Goal: Task Accomplishment & Management: Complete application form

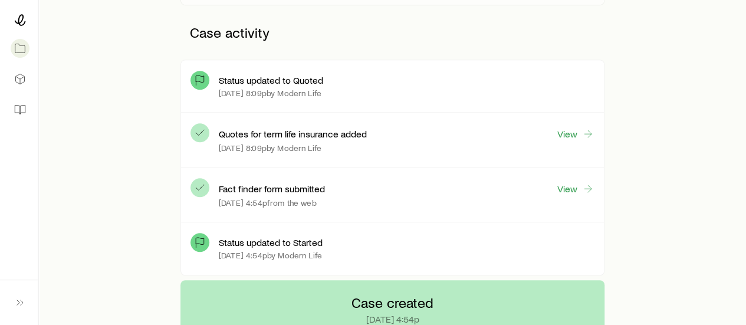
scroll to position [304, 0]
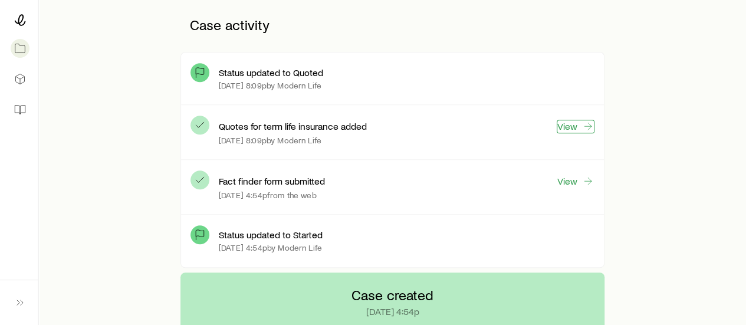
click at [588, 127] on icon at bounding box center [588, 126] width 12 height 12
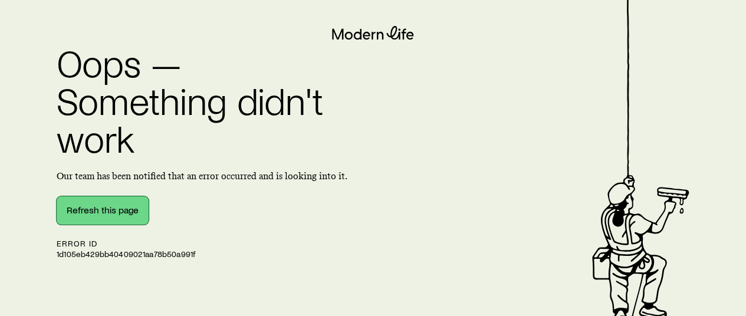
click at [105, 210] on button "Refresh this page" at bounding box center [103, 210] width 92 height 28
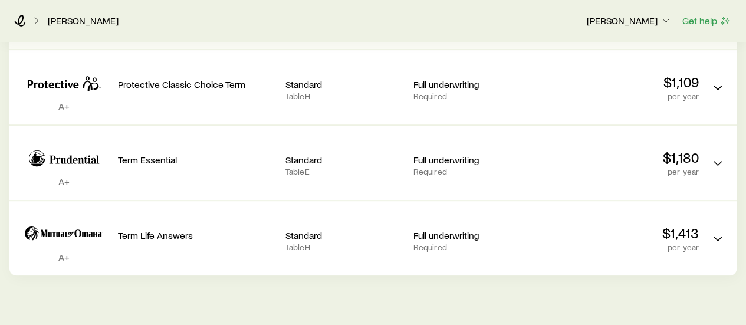
scroll to position [195, 0]
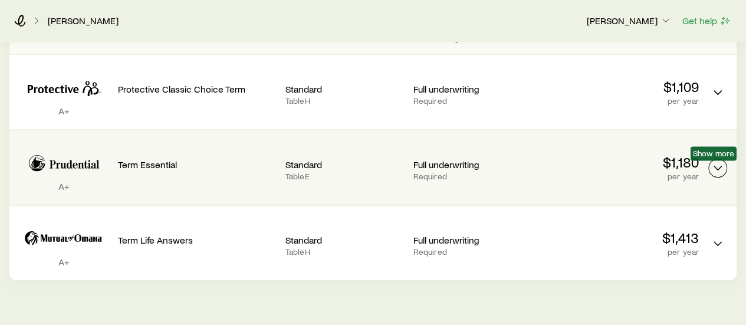
click at [717, 169] on polyline "Term quotes" at bounding box center [717, 168] width 7 height 4
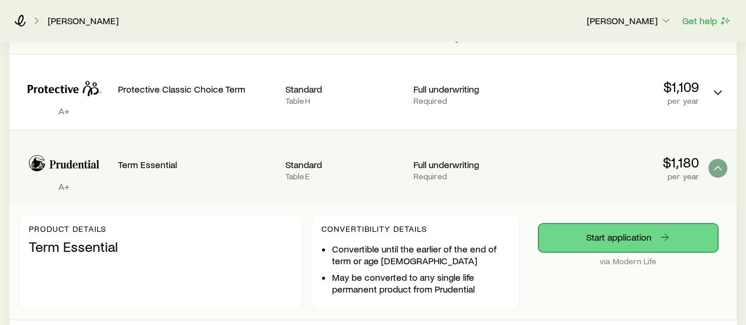
click at [589, 234] on link "Start application" at bounding box center [627, 237] width 179 height 28
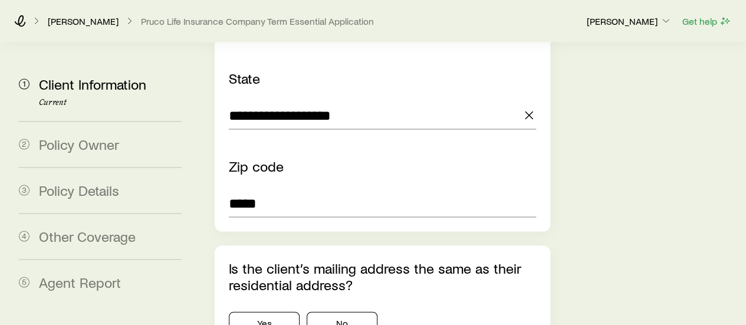
scroll to position [1162, 0]
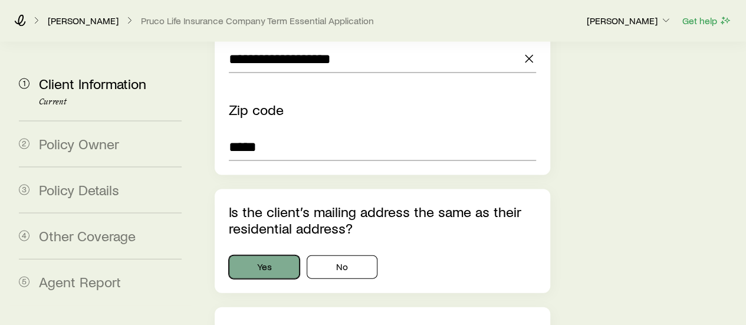
click at [270, 255] on button "Yes" at bounding box center [264, 267] width 71 height 24
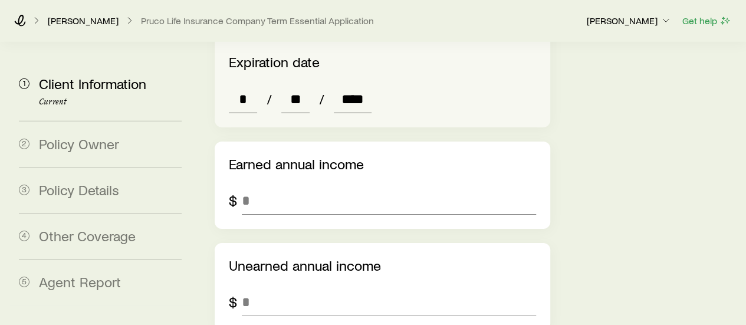
scroll to position [1835, 0]
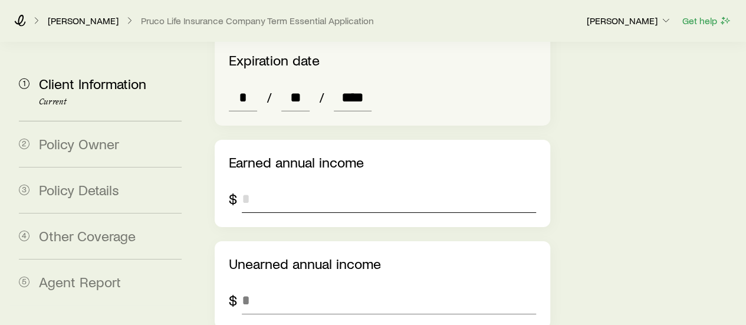
click at [274, 184] on input "tel" at bounding box center [388, 198] width 293 height 28
type input "******"
click at [266, 286] on input "tel" at bounding box center [388, 300] width 293 height 28
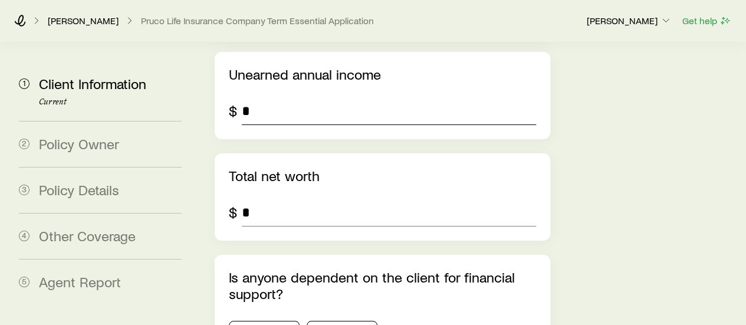
scroll to position [2025, 0]
type input "*"
click at [276, 197] on input "*" at bounding box center [388, 211] width 293 height 28
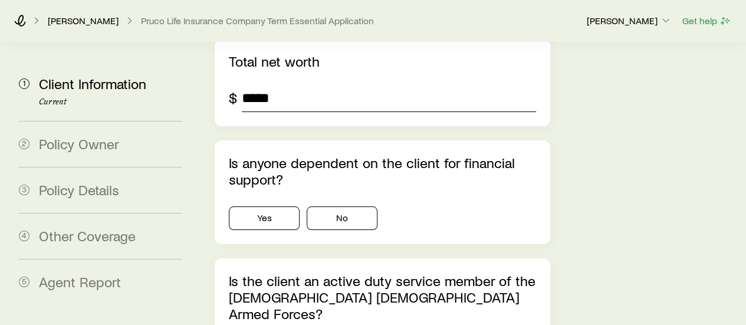
scroll to position [2147, 0]
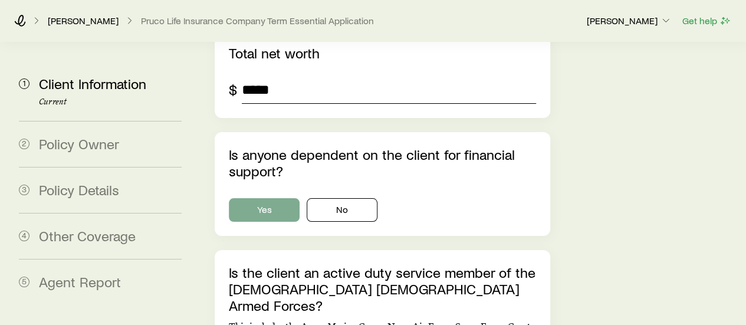
type input "*****"
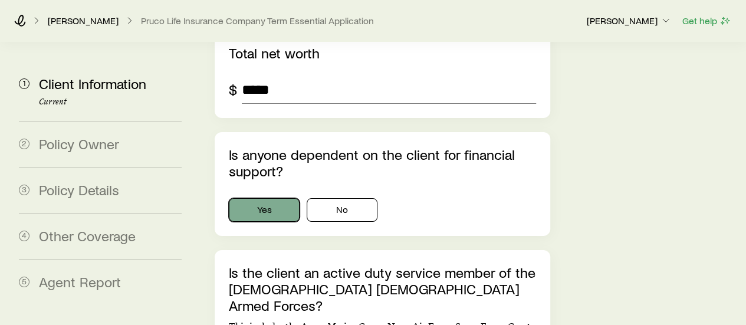
click at [269, 198] on button "Yes" at bounding box center [264, 210] width 71 height 24
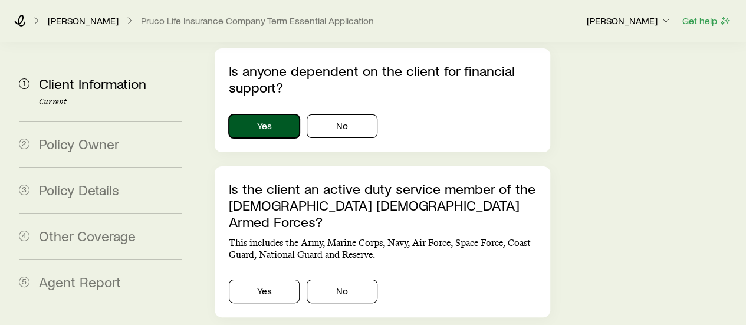
scroll to position [2232, 0]
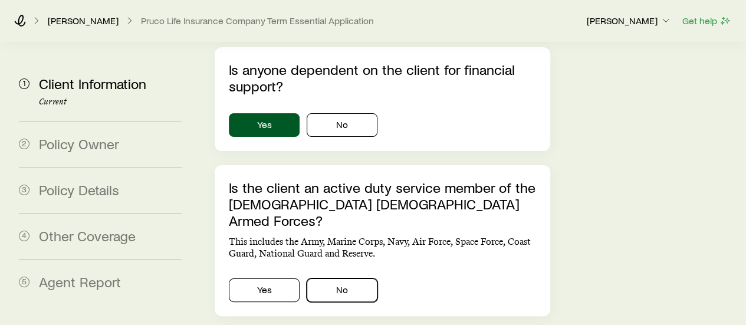
click at [352, 278] on button "No" at bounding box center [341, 290] width 71 height 24
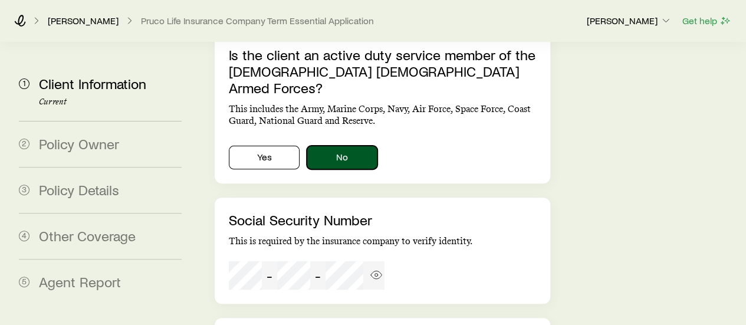
scroll to position [2365, 0]
click at [377, 270] on icon "button" at bounding box center [376, 274] width 11 height 8
click at [377, 269] on line "button" at bounding box center [376, 274] width 11 height 11
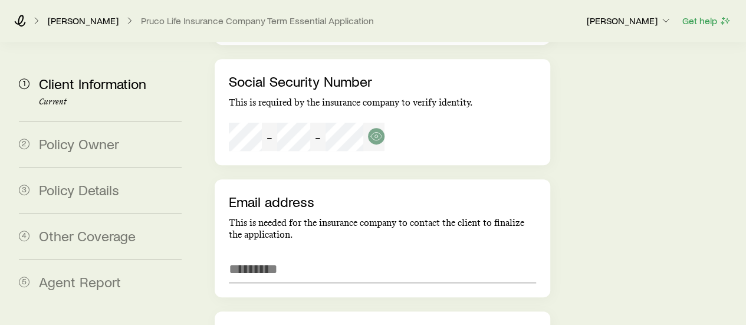
scroll to position [2504, 0]
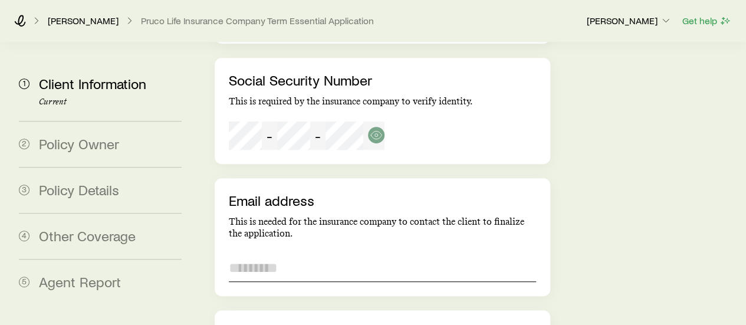
click at [276, 253] on input "email" at bounding box center [382, 267] width 306 height 28
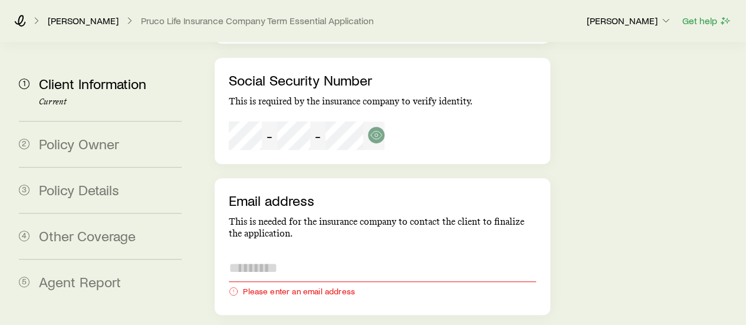
paste input "**********"
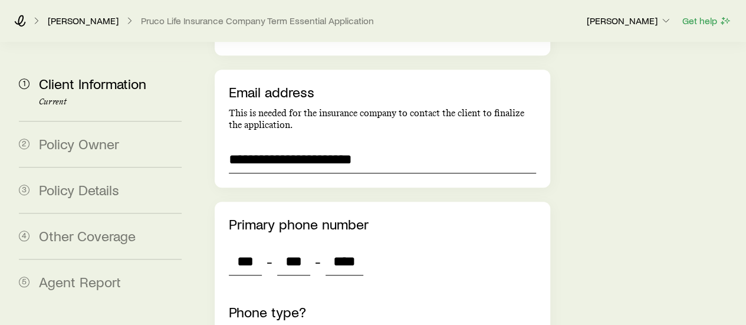
scroll to position [2604, 0]
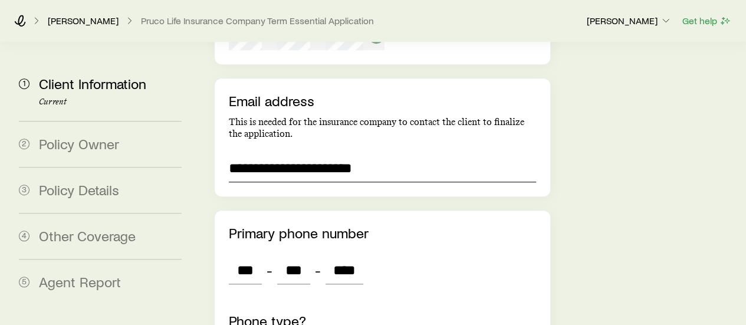
type input "**********"
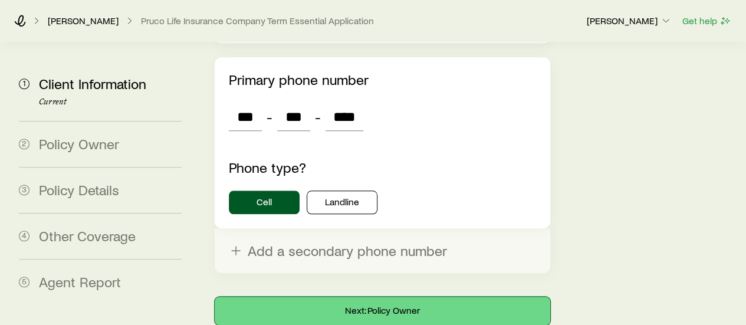
click at [396, 296] on button "Next: Policy Owner" at bounding box center [382, 310] width 335 height 28
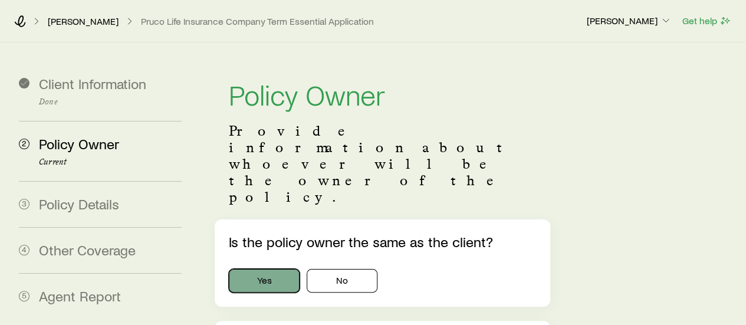
click at [257, 269] on button "Yes" at bounding box center [264, 281] width 71 height 24
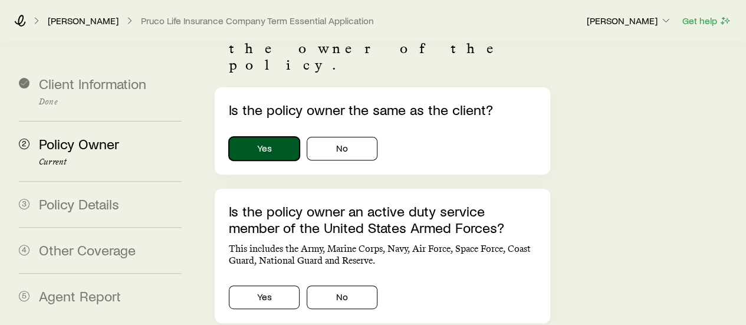
scroll to position [134, 0]
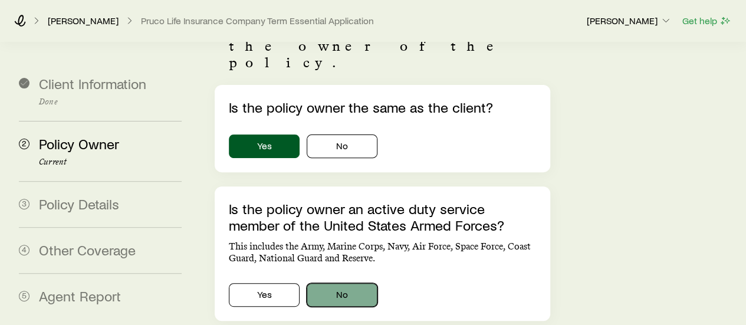
click at [332, 283] on button "No" at bounding box center [341, 295] width 71 height 24
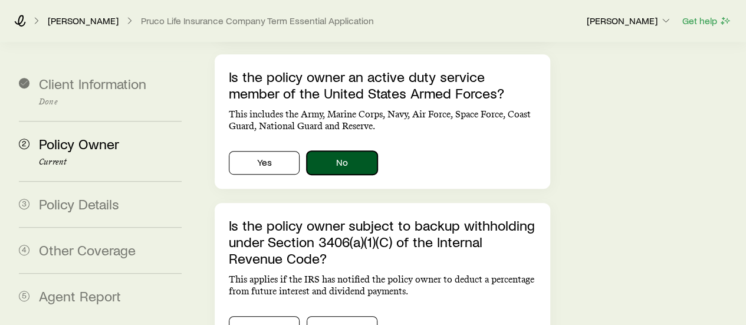
scroll to position [294, 0]
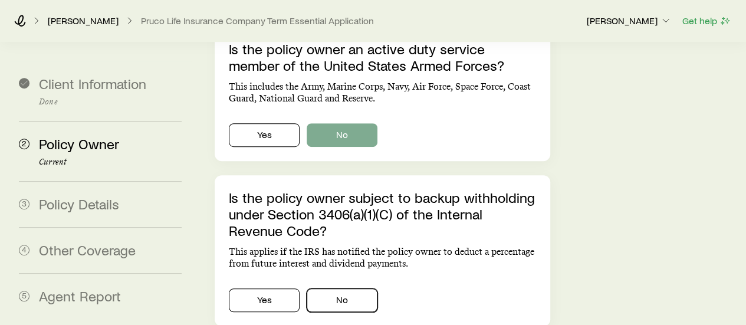
click at [332, 288] on button "No" at bounding box center [341, 300] width 71 height 24
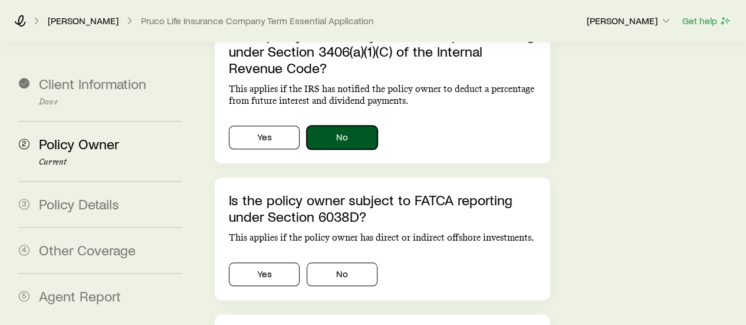
scroll to position [460, 0]
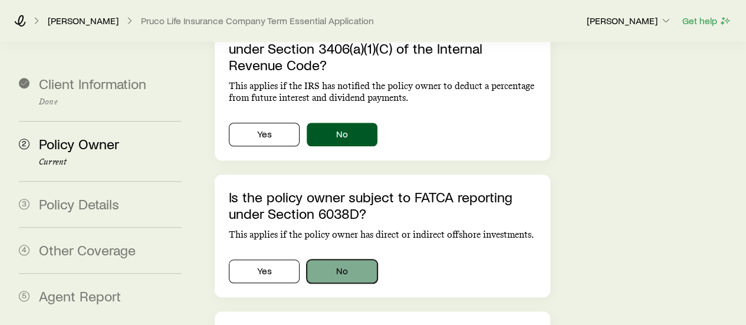
click at [337, 259] on button "No" at bounding box center [341, 271] width 71 height 24
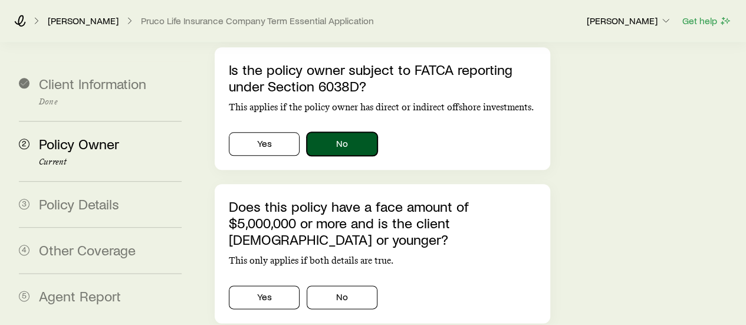
scroll to position [591, 0]
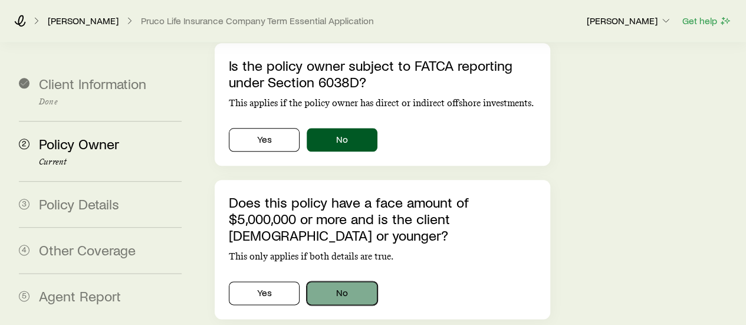
click at [335, 281] on button "No" at bounding box center [341, 293] width 71 height 24
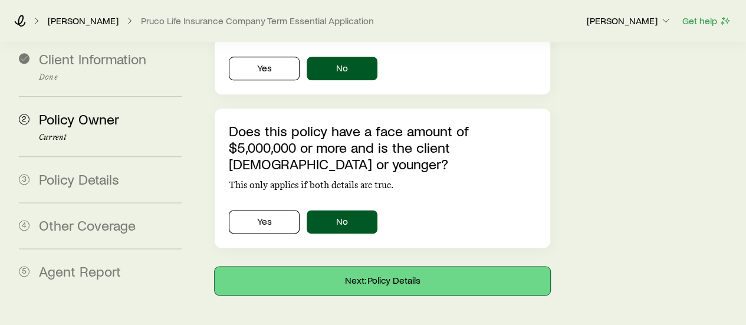
click at [348, 266] on button "Next: Policy Details" at bounding box center [382, 280] width 335 height 28
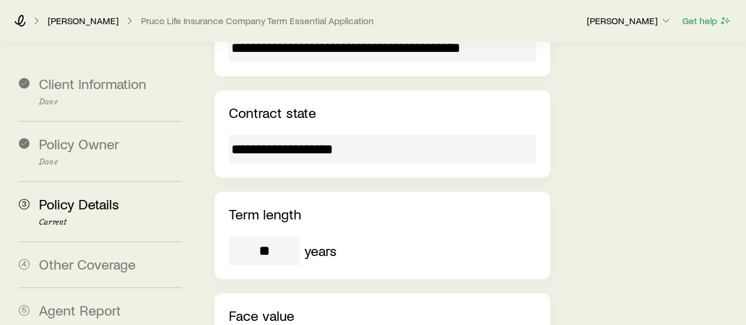
scroll to position [248, 0]
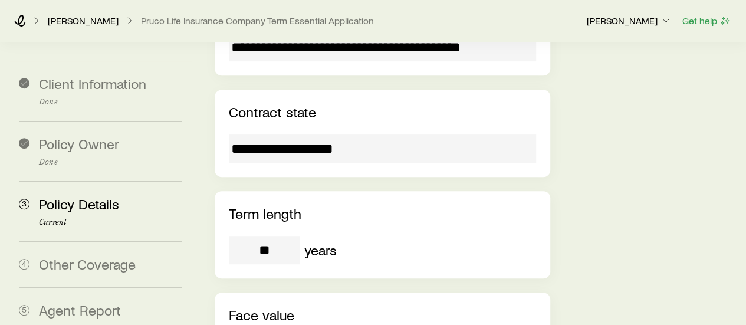
click at [364, 134] on input "**********" at bounding box center [382, 148] width 306 height 28
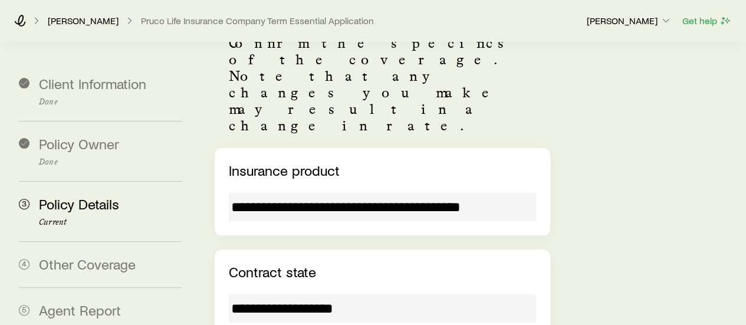
scroll to position [88, 0]
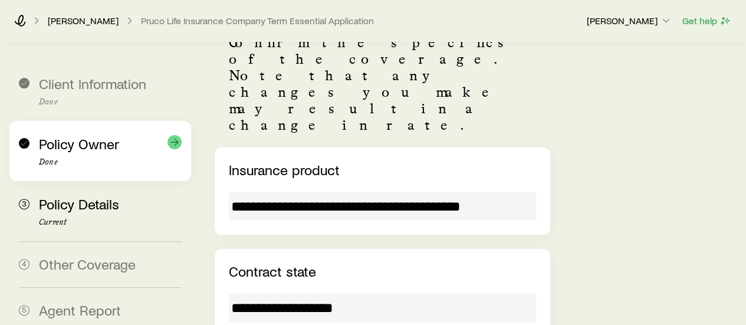
click at [94, 150] on span "Policy Owner" at bounding box center [79, 143] width 80 height 17
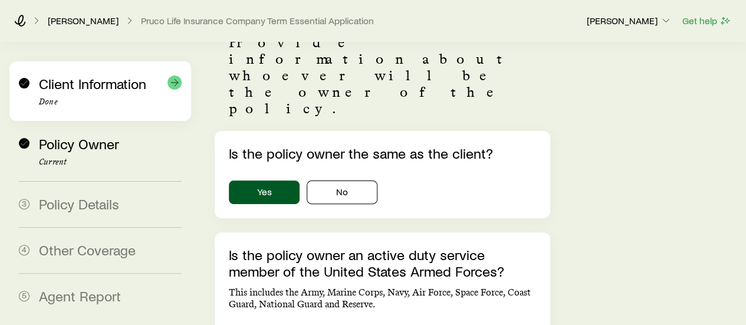
click at [86, 99] on p "Done" at bounding box center [110, 101] width 143 height 9
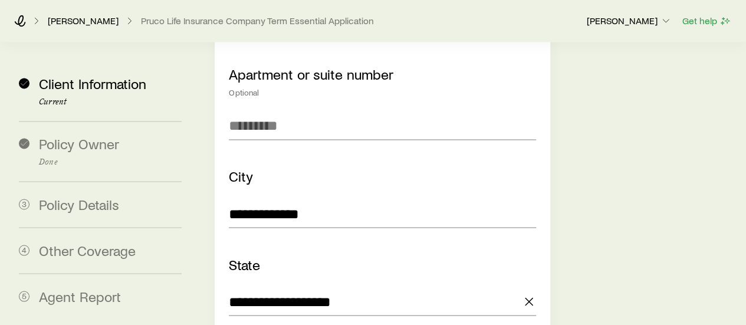
scroll to position [920, 0]
click at [532, 293] on icon "button" at bounding box center [529, 300] width 14 height 14
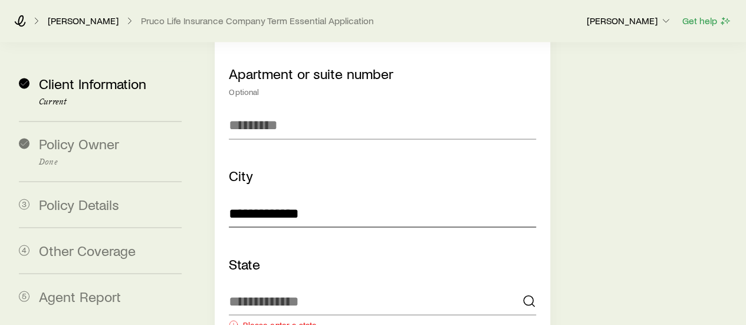
click at [325, 199] on input "**********" at bounding box center [382, 213] width 306 height 28
type input "*"
type input "********"
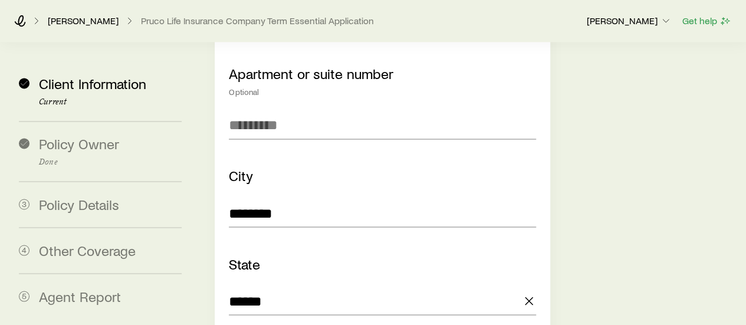
type input "**********"
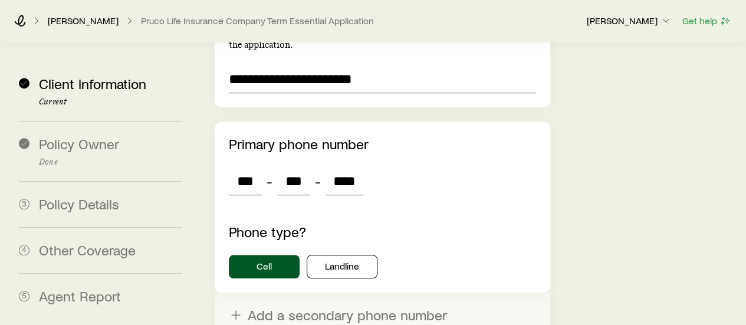
scroll to position [2757, 0]
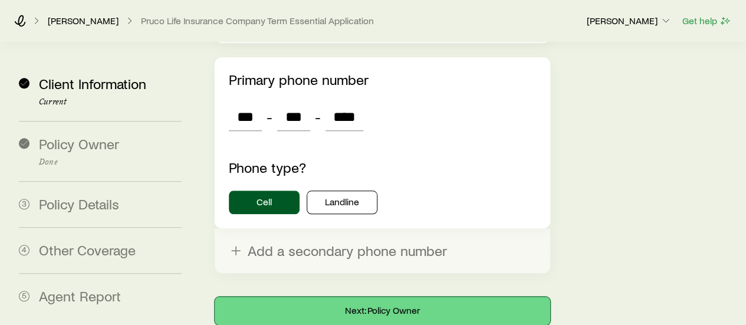
click at [370, 296] on button "Next: Policy Owner" at bounding box center [382, 310] width 335 height 28
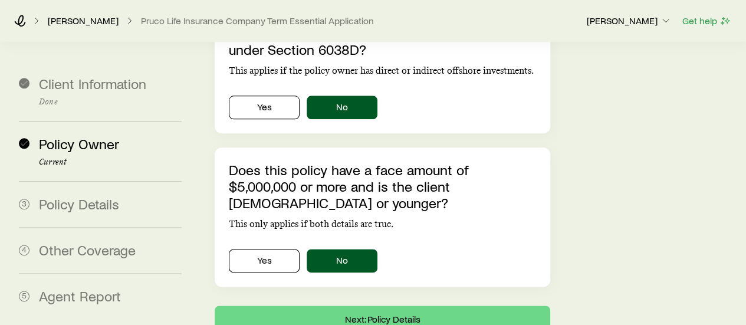
scroll to position [662, 0]
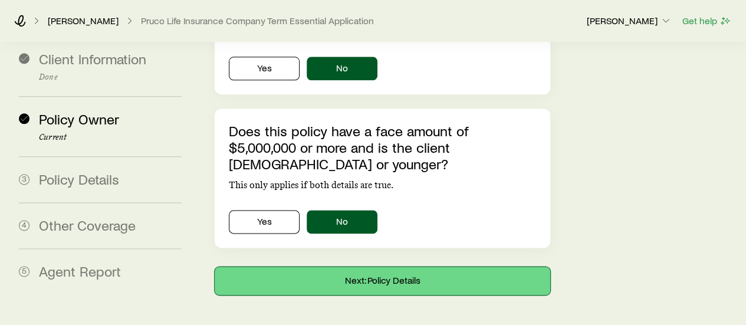
click at [378, 266] on button "Next: Policy Details" at bounding box center [382, 280] width 335 height 28
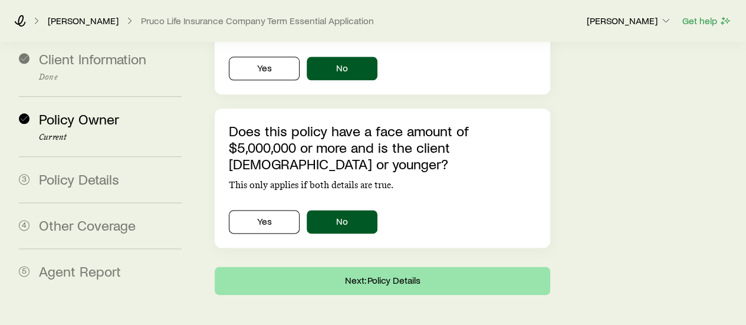
scroll to position [0, 0]
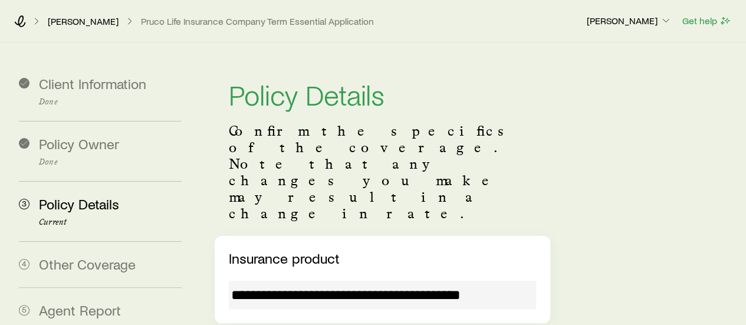
click at [378, 236] on div "**********" at bounding box center [382, 279] width 335 height 87
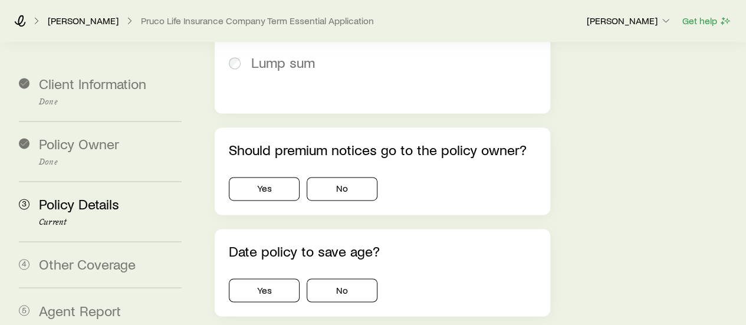
scroll to position [827, 0]
click at [269, 177] on button "Yes" at bounding box center [264, 189] width 71 height 24
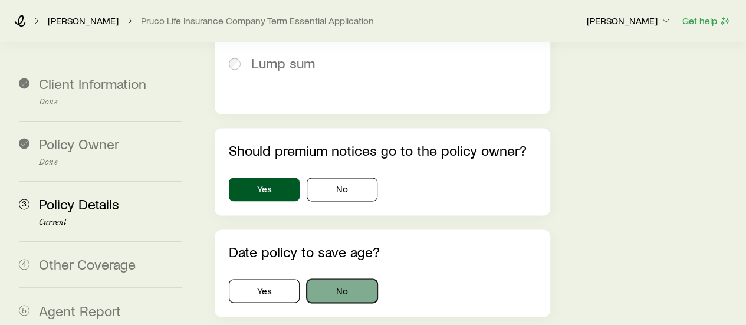
click at [326, 279] on button "No" at bounding box center [341, 291] width 71 height 24
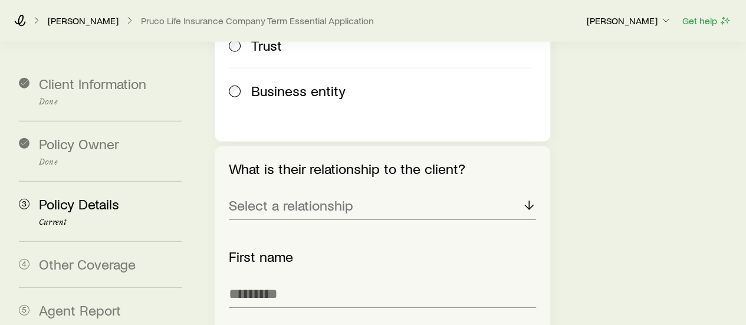
scroll to position [1600, 0]
click at [410, 191] on div "Select a relationship" at bounding box center [382, 205] width 306 height 28
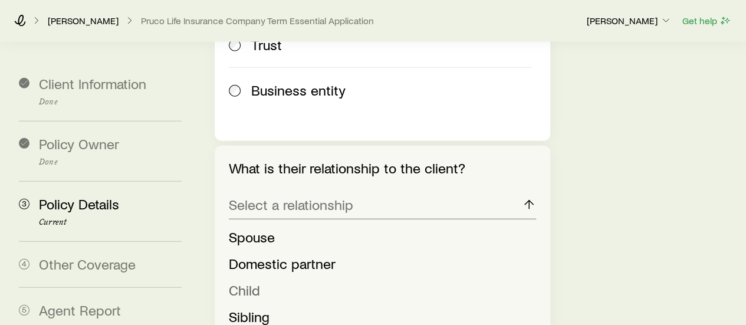
click at [258, 281] on span "Child" at bounding box center [244, 289] width 31 height 17
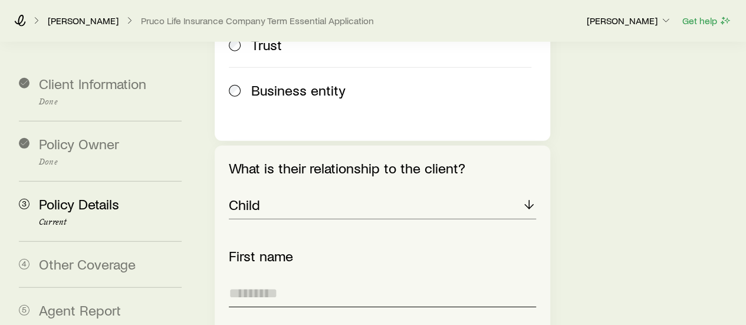
click at [281, 279] on input "text" at bounding box center [382, 293] width 306 height 28
type input "*"
type input "******"
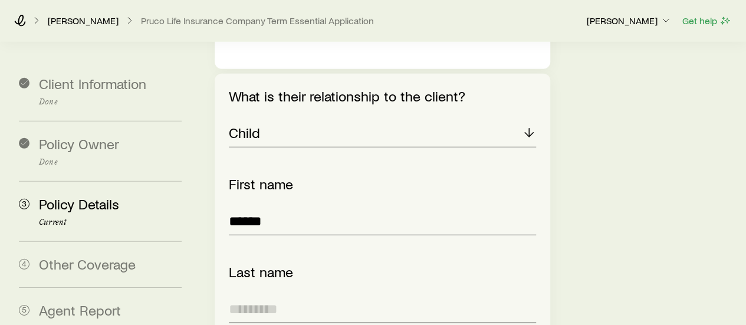
click at [266, 295] on input "text" at bounding box center [382, 309] width 306 height 28
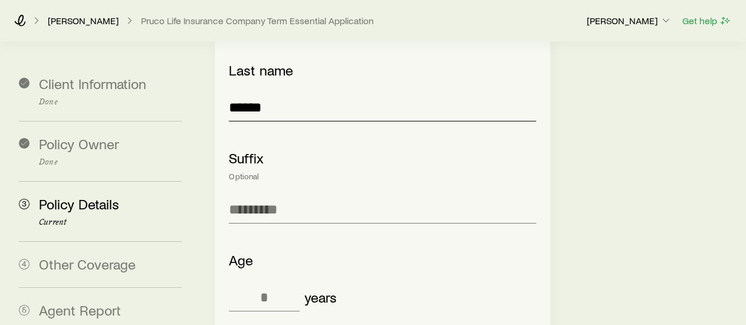
scroll to position [1875, 0]
type input "******"
click at [262, 282] on input "tel" at bounding box center [264, 296] width 71 height 28
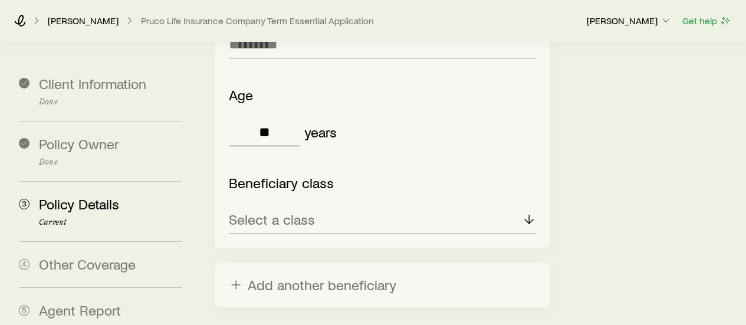
scroll to position [2039, 0]
type input "**"
click at [265, 210] on p "Select a class" at bounding box center [272, 218] width 86 height 17
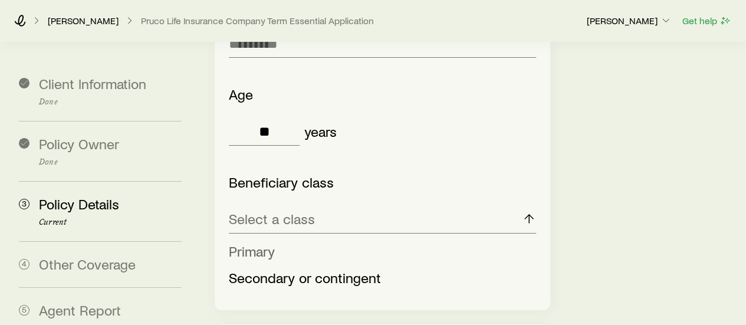
click at [269, 242] on span "Primary" at bounding box center [252, 250] width 46 height 17
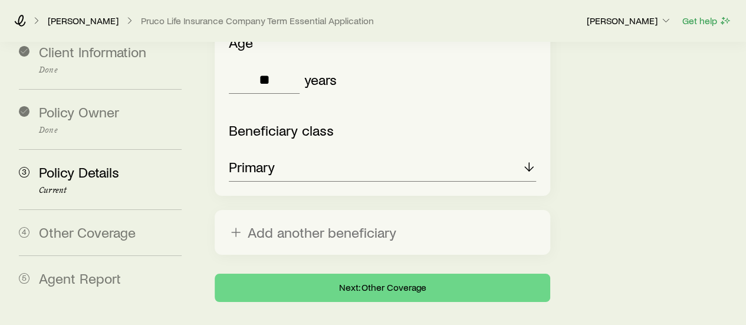
scroll to position [2098, 0]
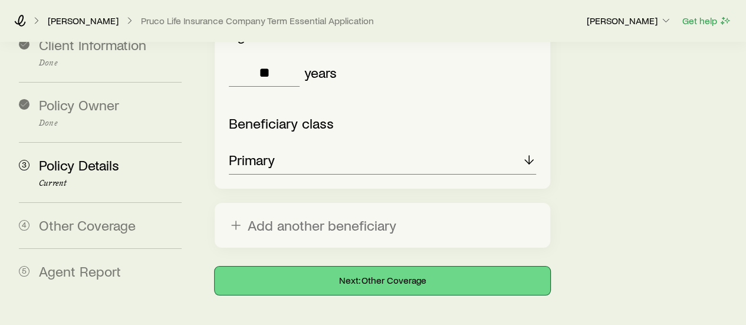
click at [348, 266] on button "Next: Other Coverage" at bounding box center [382, 280] width 335 height 28
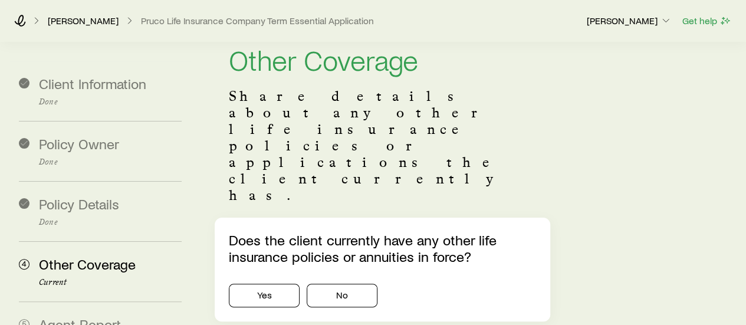
scroll to position [52, 0]
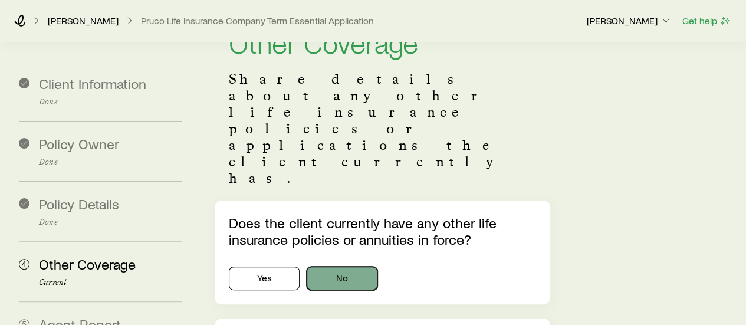
click at [352, 266] on button "No" at bounding box center [341, 278] width 71 height 24
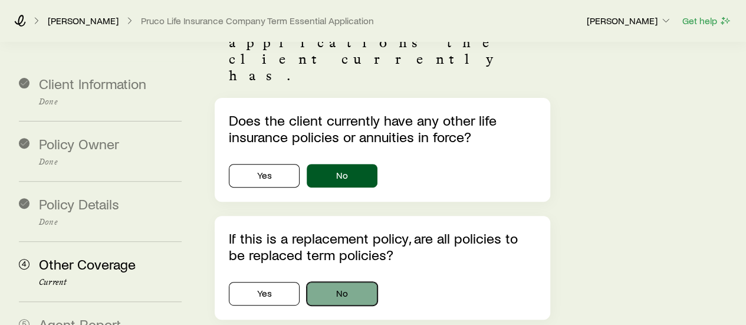
click at [334, 282] on button "No" at bounding box center [341, 294] width 71 height 24
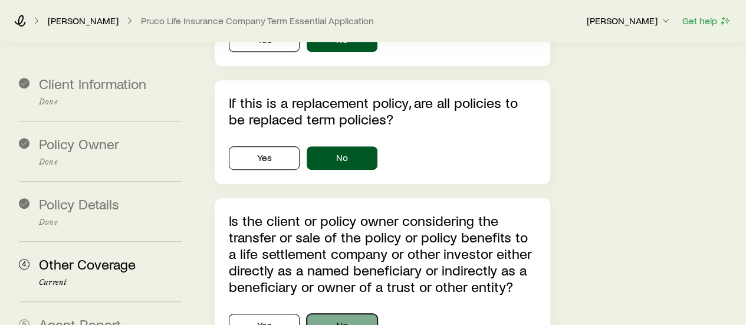
click at [341, 314] on button "No" at bounding box center [341, 326] width 71 height 24
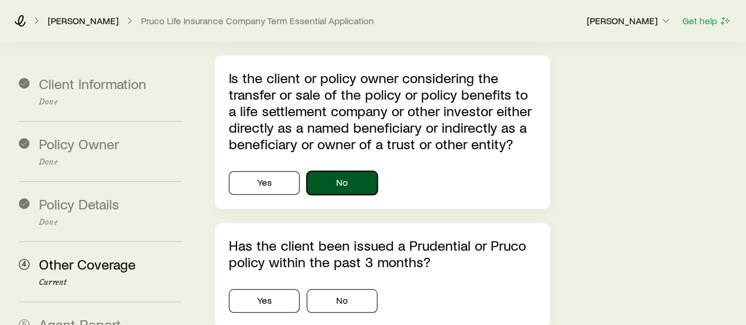
scroll to position [433, 0]
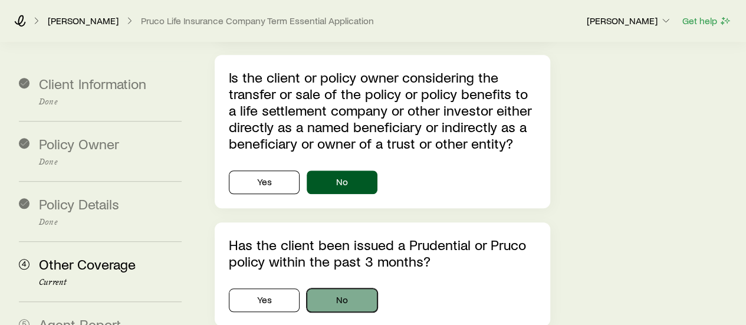
click at [334, 288] on button "No" at bounding box center [341, 300] width 71 height 24
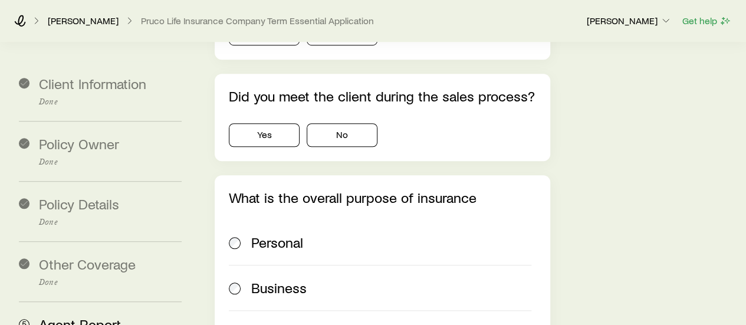
scroll to position [0, 0]
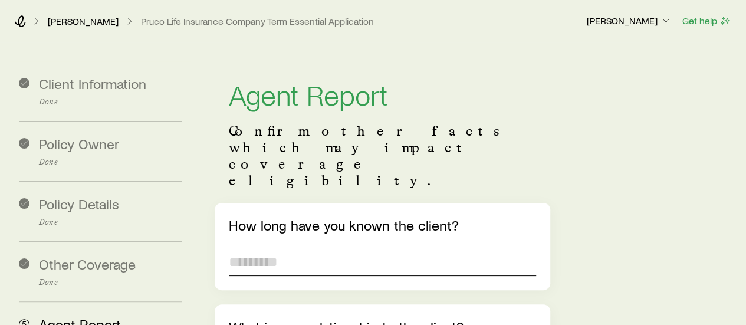
click at [269, 248] on input "text" at bounding box center [382, 262] width 306 height 28
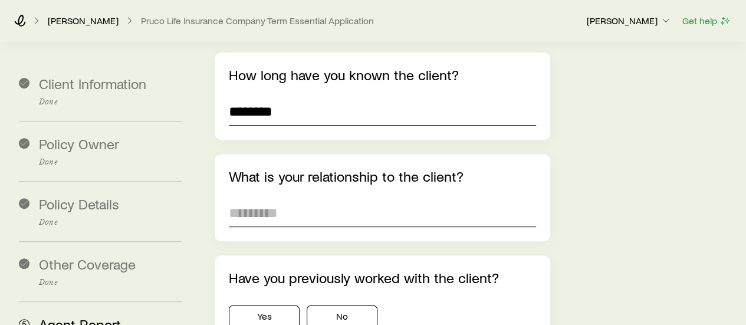
scroll to position [151, 0]
type input "********"
click at [256, 198] on input "text" at bounding box center [382, 212] width 306 height 28
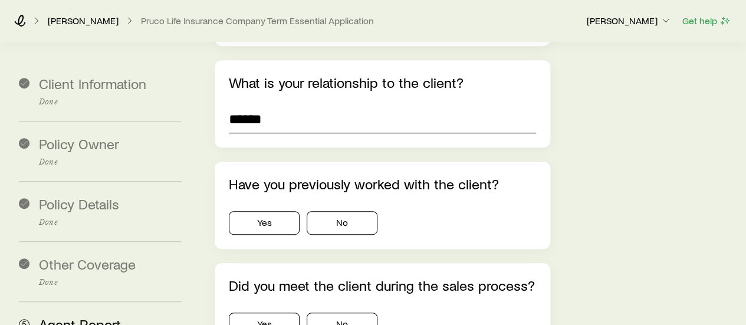
scroll to position [245, 0]
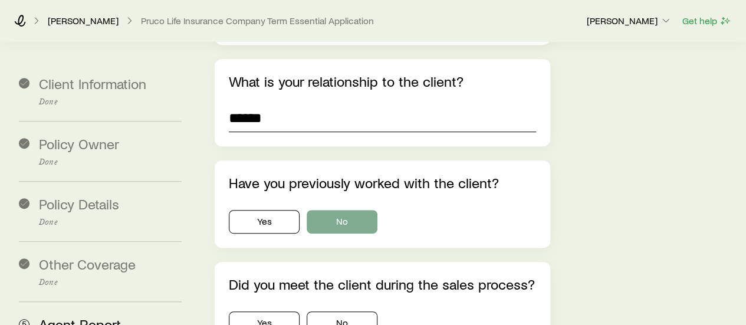
type input "******"
click at [332, 210] on button "No" at bounding box center [341, 222] width 71 height 24
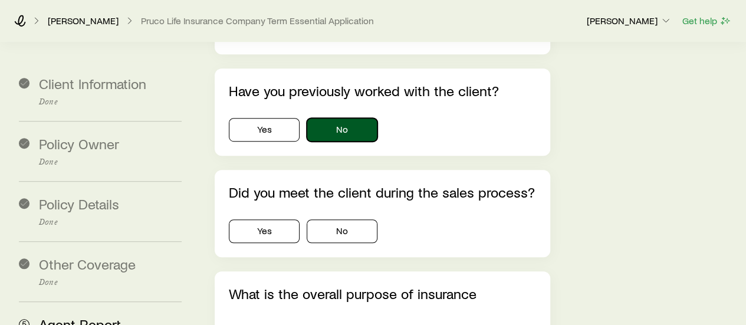
scroll to position [338, 0]
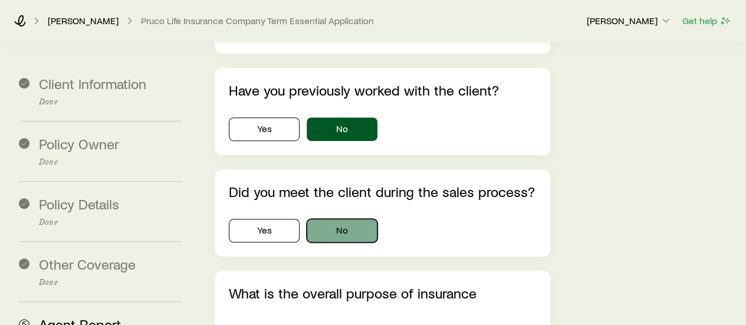
click at [332, 219] on button "No" at bounding box center [341, 231] width 71 height 24
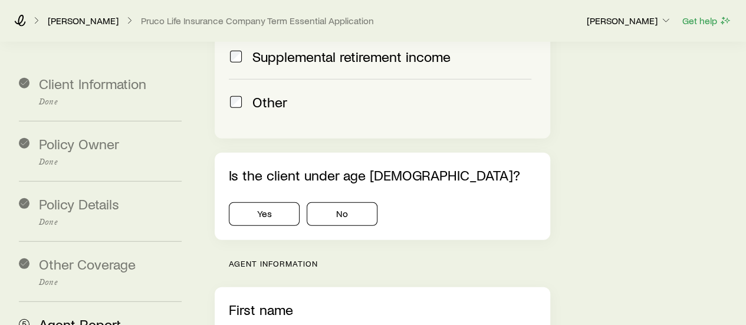
scroll to position [1502, 0]
click at [335, 202] on button "No" at bounding box center [341, 214] width 71 height 24
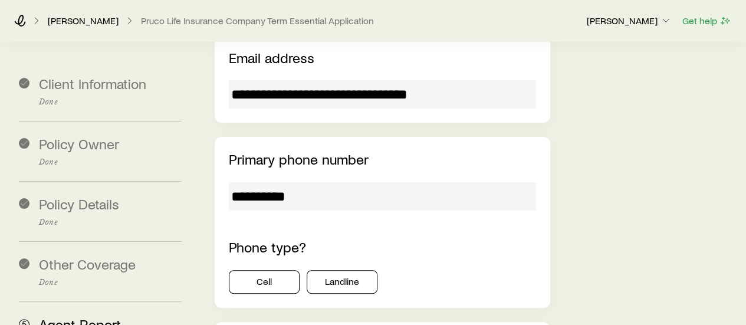
scroll to position [2247, 0]
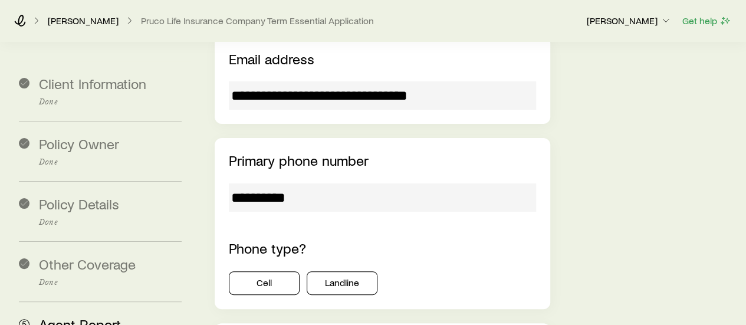
click at [309, 183] on input "**********" at bounding box center [382, 197] width 306 height 28
click at [263, 271] on button "Cell" at bounding box center [264, 283] width 71 height 24
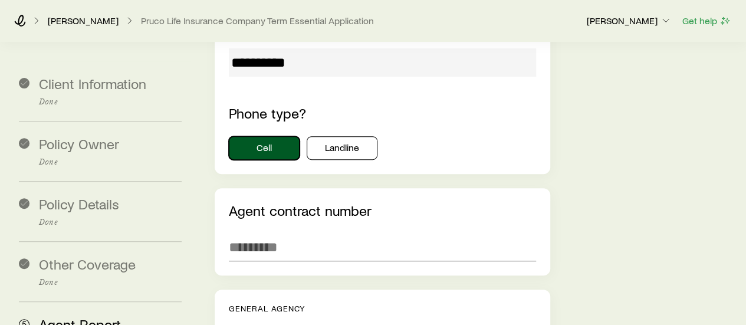
scroll to position [2382, 0]
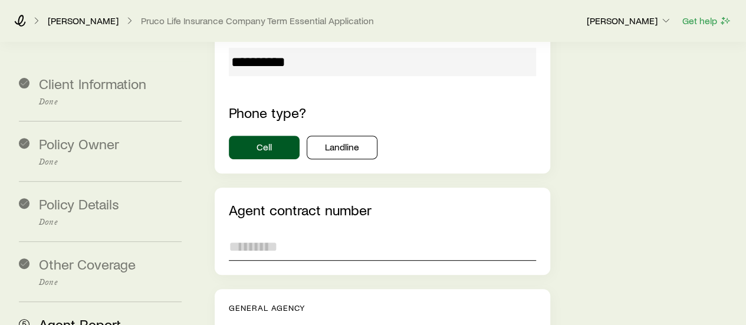
click at [263, 232] on input "text" at bounding box center [382, 246] width 306 height 28
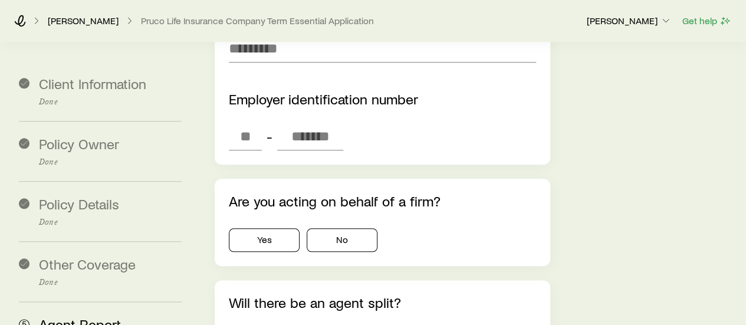
scroll to position [2811, 0]
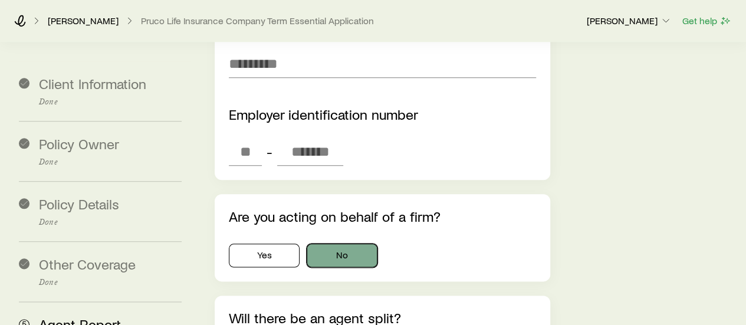
click at [344, 199] on div "Are you acting on behalf of a firm? Yes No" at bounding box center [382, 237] width 335 height 87
click at [337, 243] on button "No" at bounding box center [341, 255] width 71 height 24
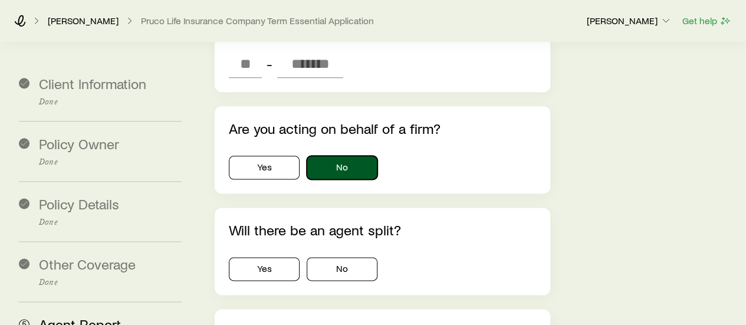
scroll to position [2915, 0]
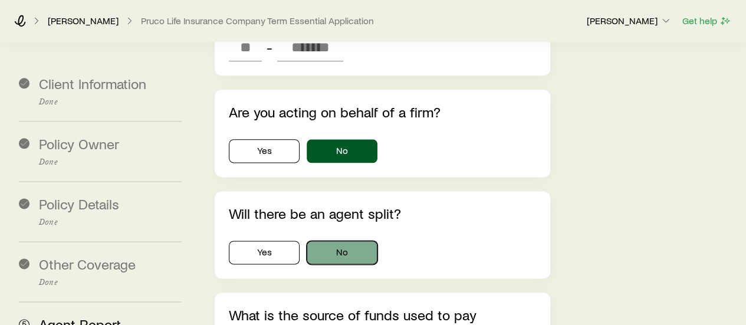
click at [337, 240] on button "No" at bounding box center [341, 252] width 71 height 24
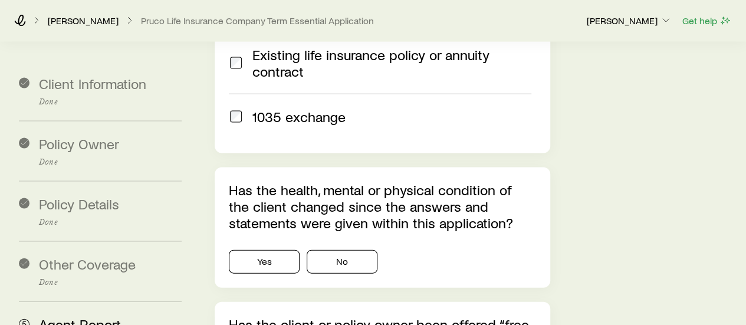
scroll to position [3391, 0]
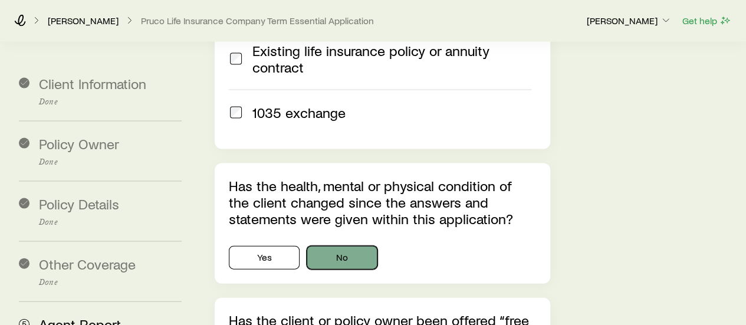
click at [366, 246] on button "No" at bounding box center [341, 258] width 71 height 24
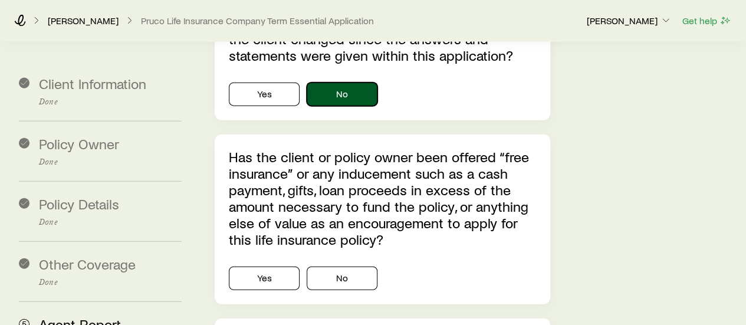
scroll to position [3555, 0]
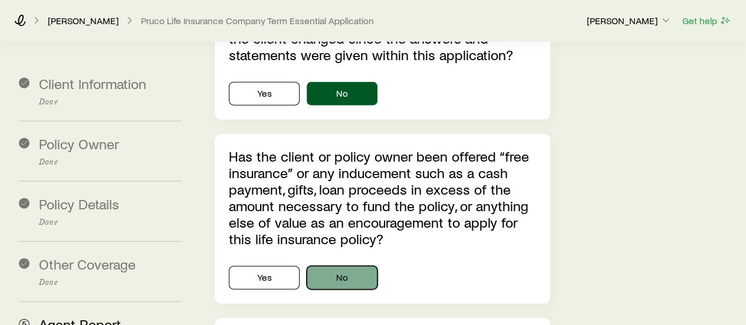
click at [355, 266] on button "No" at bounding box center [341, 278] width 71 height 24
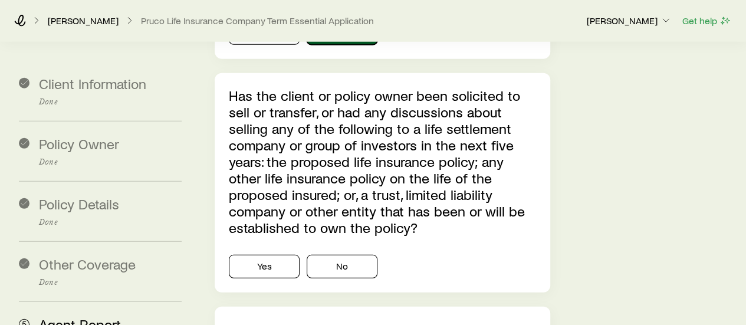
scroll to position [3800, 0]
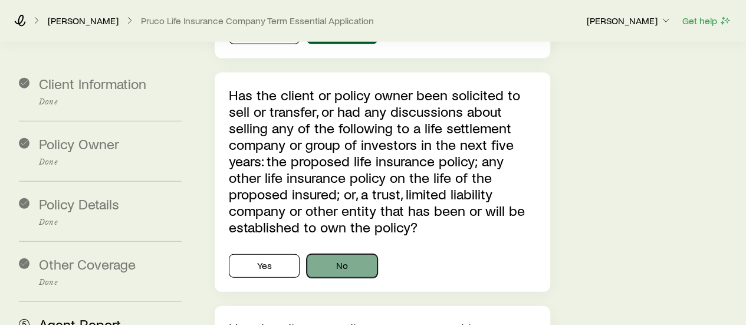
click at [338, 254] on button "No" at bounding box center [341, 266] width 71 height 24
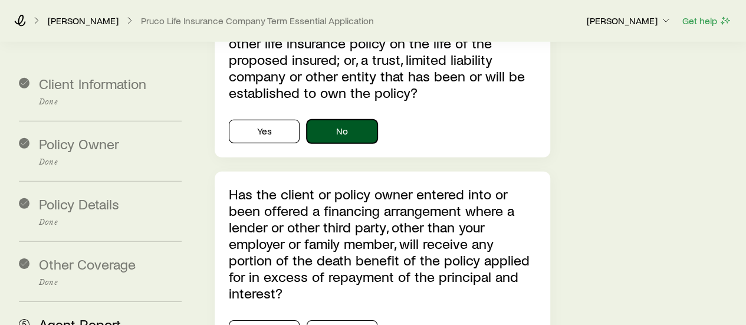
scroll to position [3955, 0]
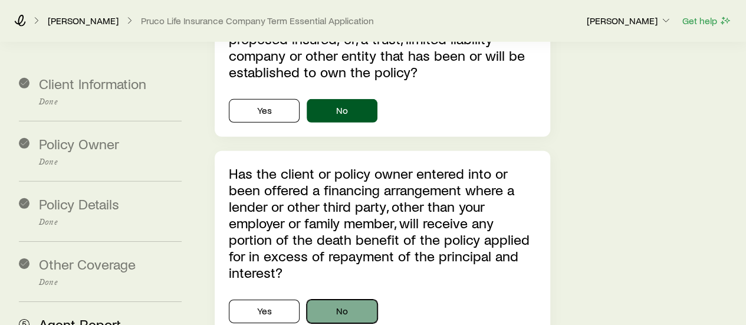
click at [337, 299] on button "No" at bounding box center [341, 311] width 71 height 24
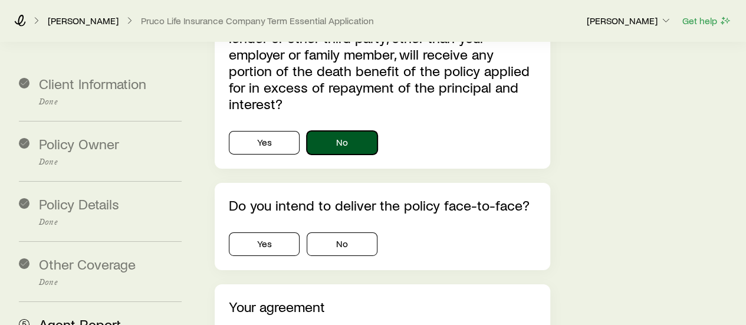
scroll to position [4125, 0]
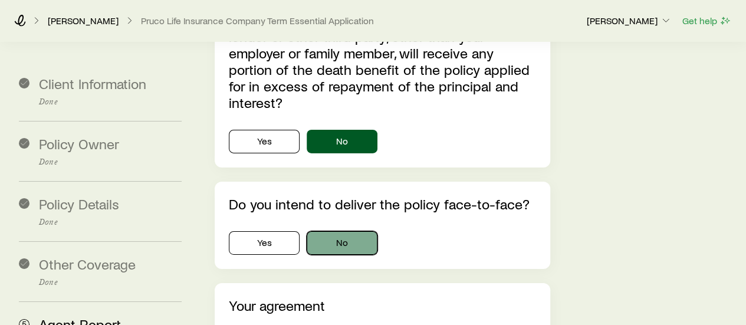
click at [348, 231] on button "No" at bounding box center [341, 243] width 71 height 24
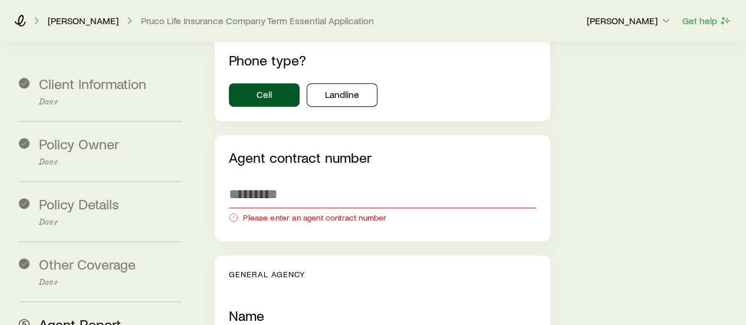
scroll to position [2433, 0]
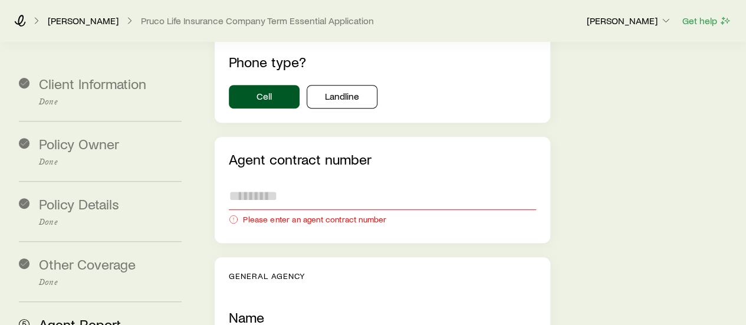
click at [255, 182] on input "text" at bounding box center [382, 196] width 306 height 28
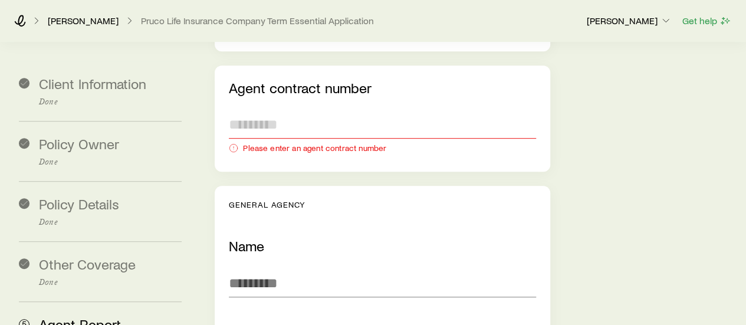
scroll to position [2505, 0]
click at [260, 268] on input "text" at bounding box center [382, 282] width 306 height 28
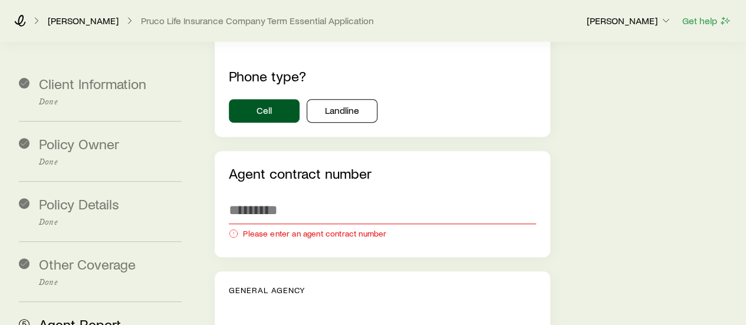
scroll to position [2418, 0]
type input "**********"
click at [258, 196] on input "text" at bounding box center [382, 210] width 306 height 28
paste input "******"
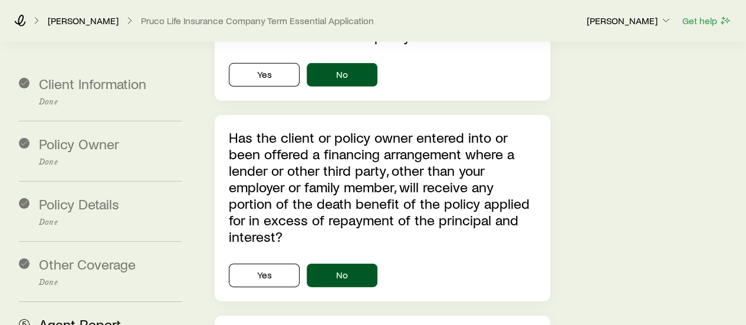
scroll to position [4297, 0]
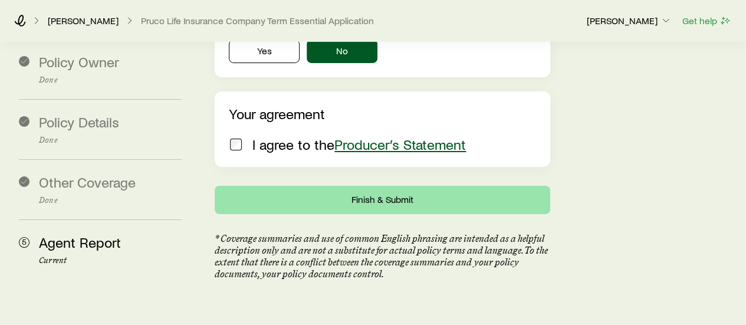
type input "******"
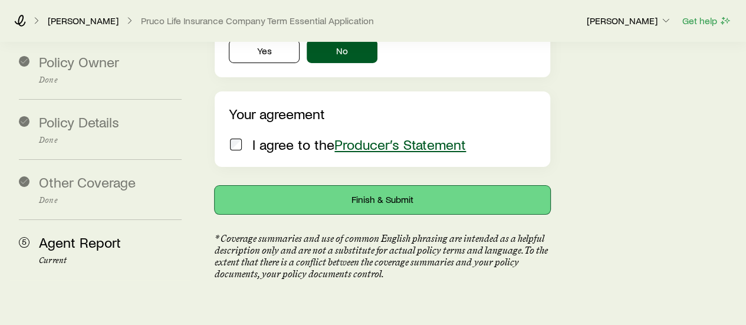
click at [352, 186] on button "Finish & Submit" at bounding box center [382, 200] width 335 height 28
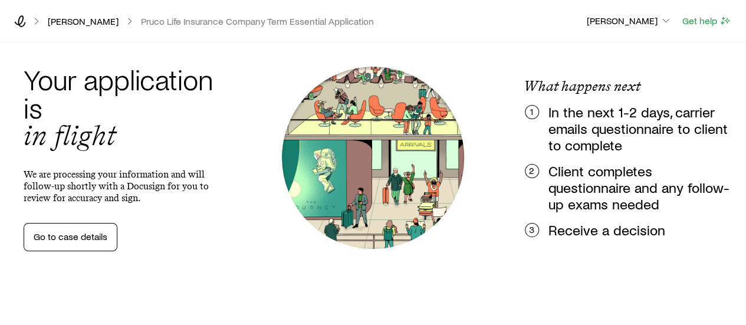
scroll to position [0, 0]
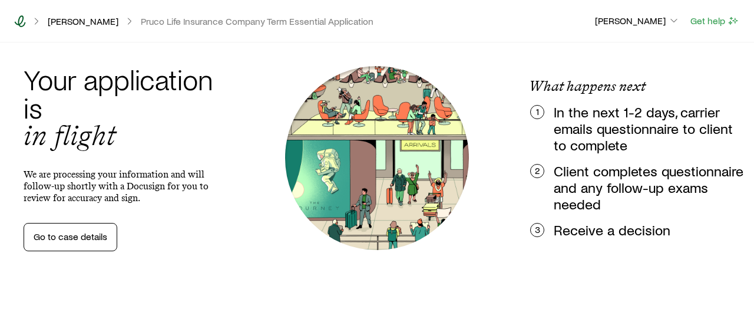
click at [23, 22] on icon at bounding box center [20, 21] width 12 height 12
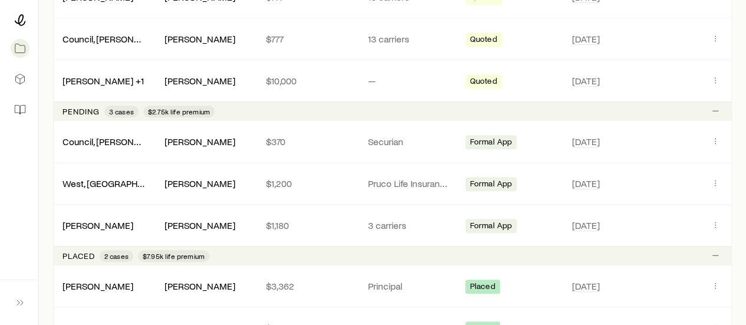
scroll to position [339, 0]
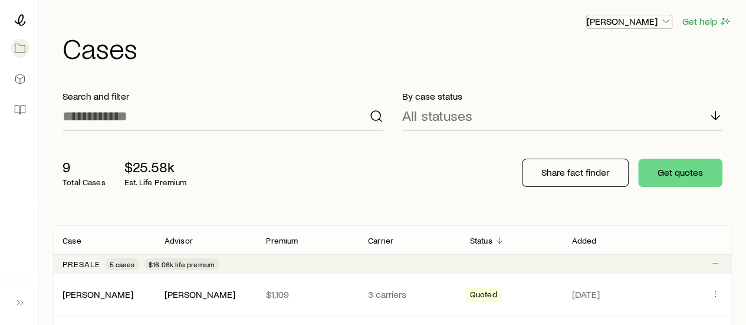
click at [661, 21] on icon "button" at bounding box center [665, 21] width 12 height 12
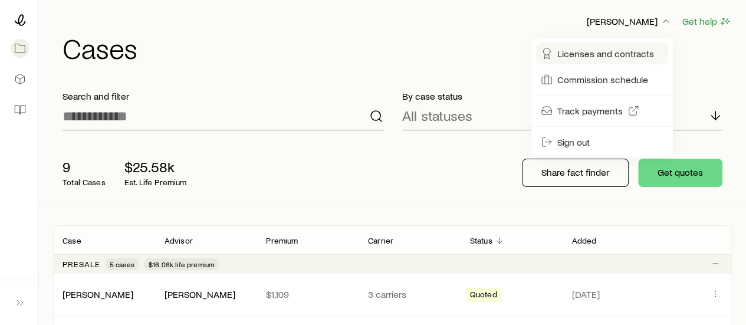
click at [594, 50] on span "Licenses and contracts" at bounding box center [605, 54] width 97 height 12
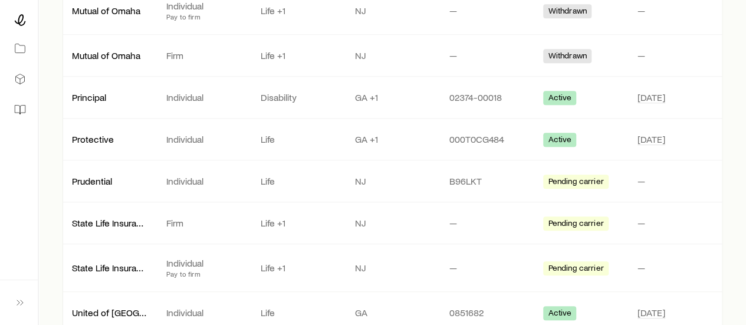
scroll to position [338, 0]
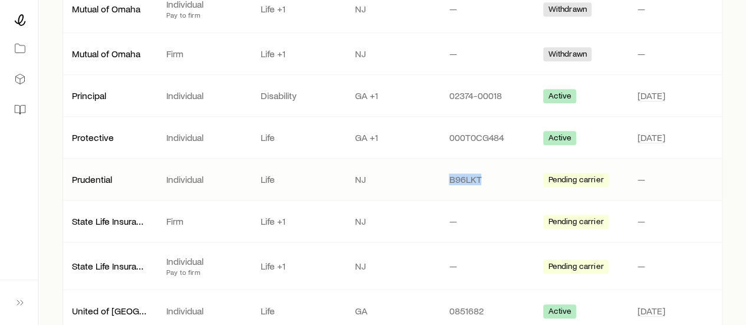
drag, startPoint x: 448, startPoint y: 177, endPoint x: 480, endPoint y: 179, distance: 31.3
click at [480, 179] on p "B96LKT" at bounding box center [485, 179] width 75 height 12
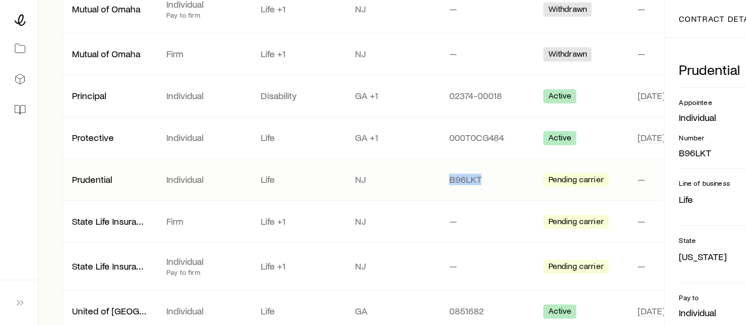
copy p "B96LKT"
